Goal: Information Seeking & Learning: Learn about a topic

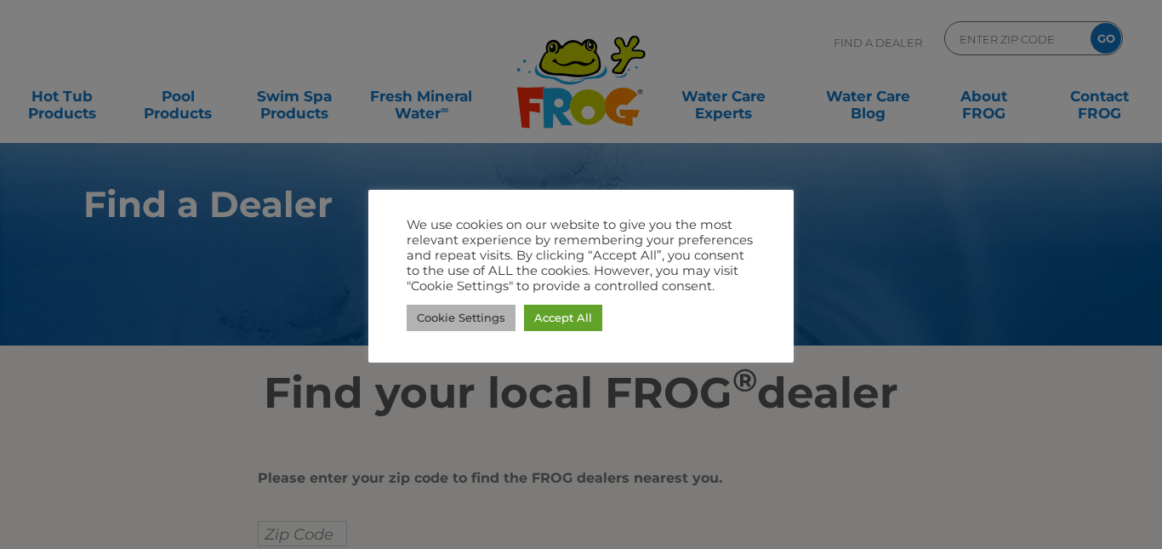
click at [484, 314] on link "Cookie Settings" at bounding box center [461, 318] width 109 height 26
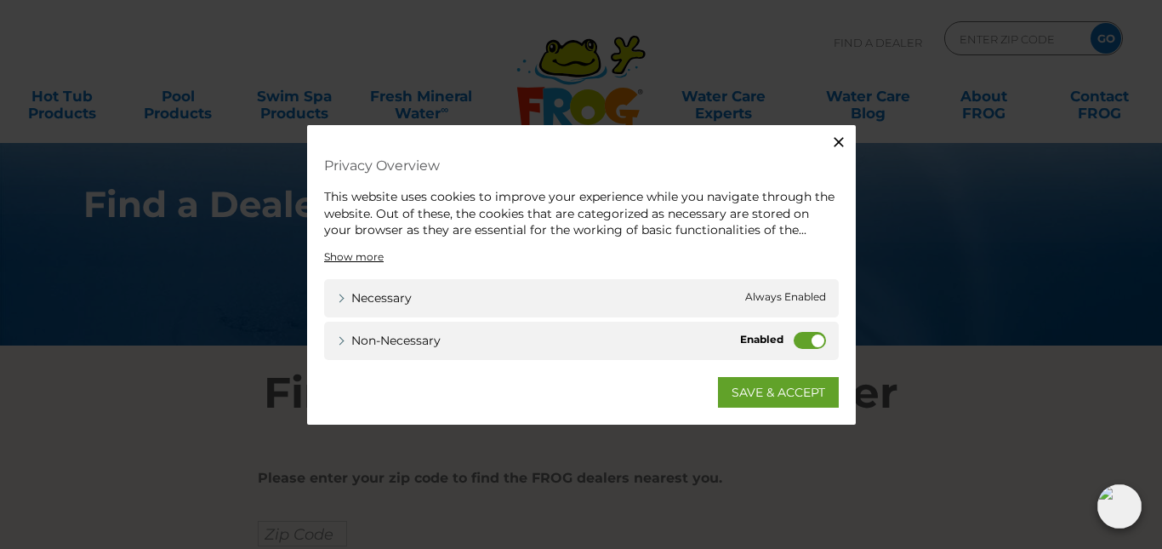
click at [837, 139] on icon "button" at bounding box center [838, 142] width 17 height 17
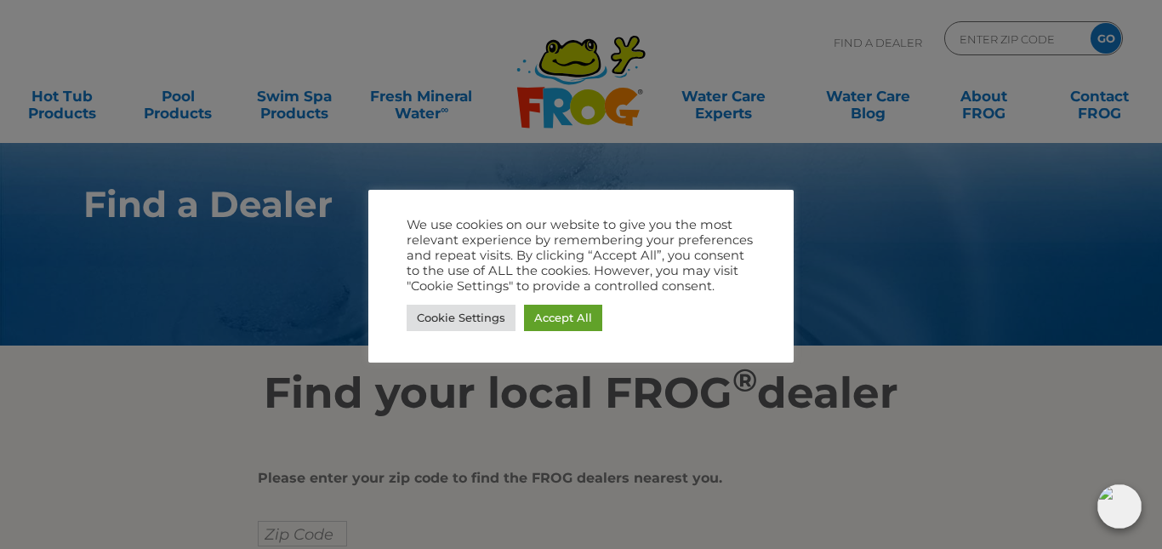
click at [875, 248] on div at bounding box center [581, 274] width 1162 height 549
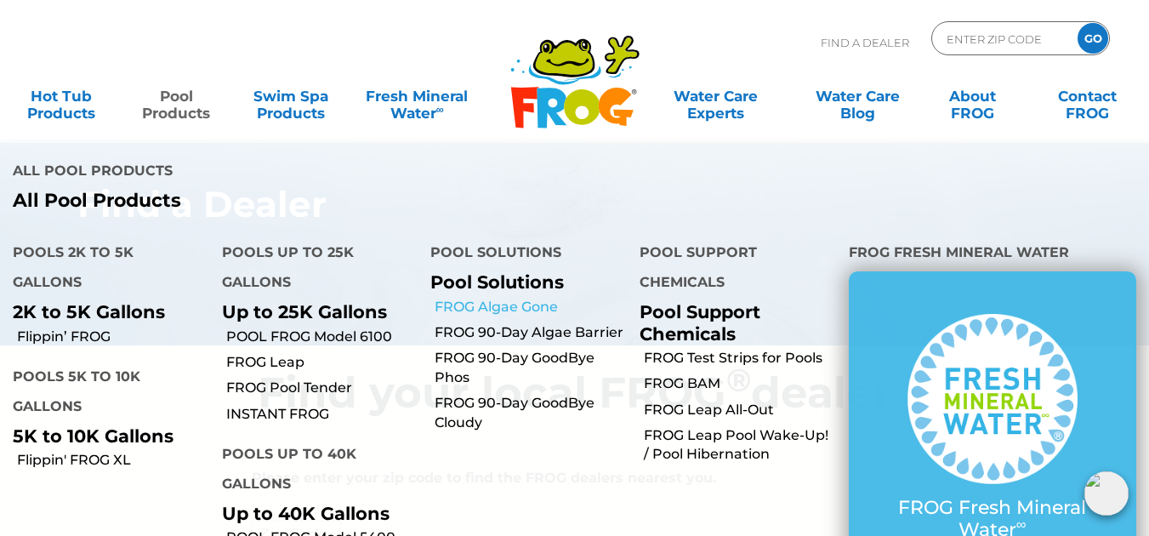
click at [521, 305] on link "FROG Algae Gone" at bounding box center [531, 307] width 192 height 19
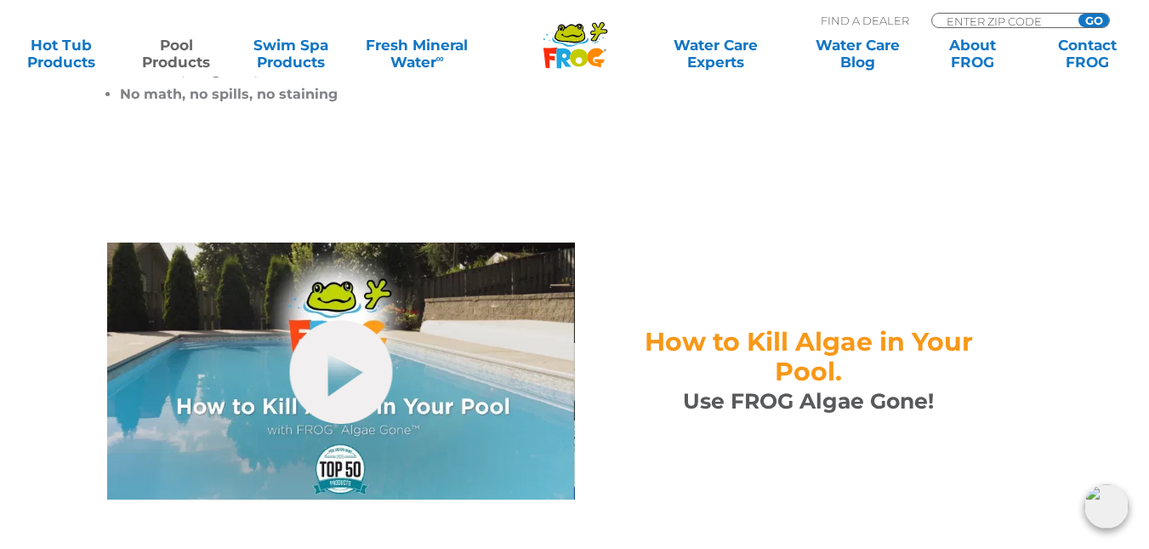
scroll to position [681, 0]
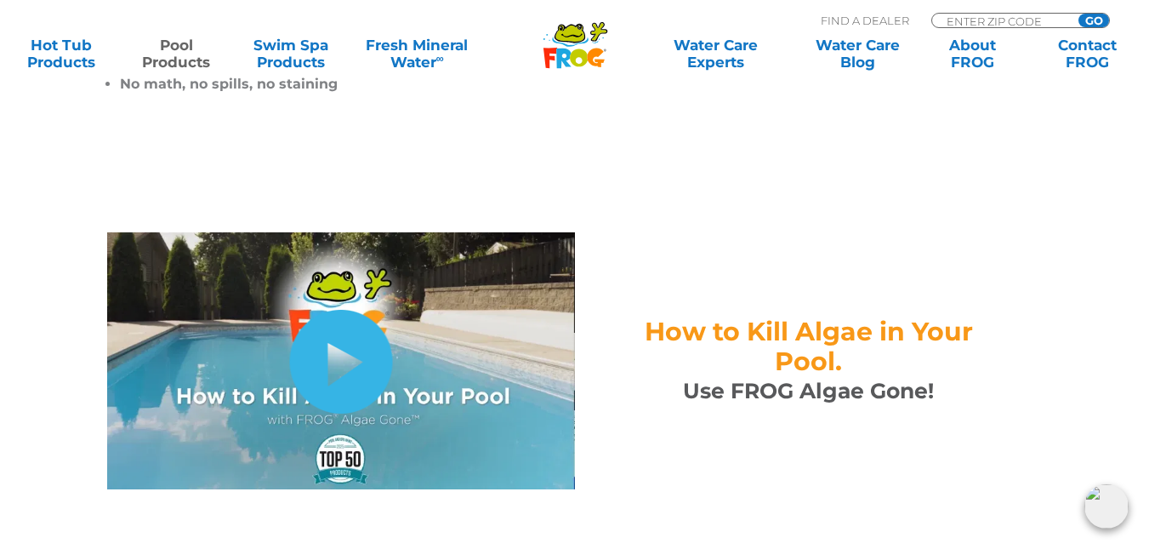
click at [350, 340] on link "hide-me" at bounding box center [340, 362] width 103 height 104
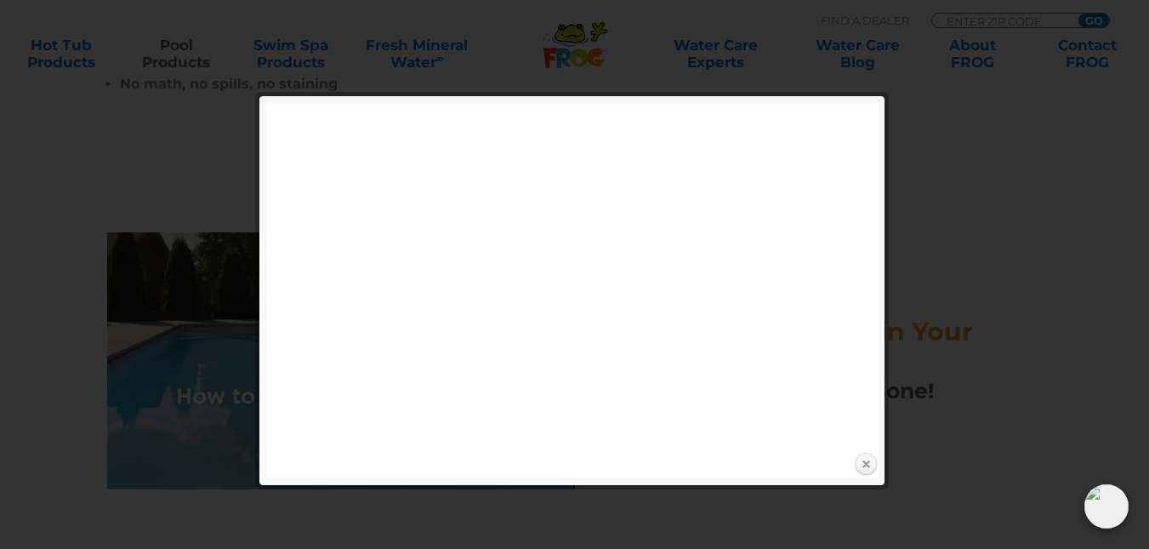
click at [864, 459] on link "Close" at bounding box center [866, 465] width 26 height 26
